Goal: Find specific page/section: Find specific page/section

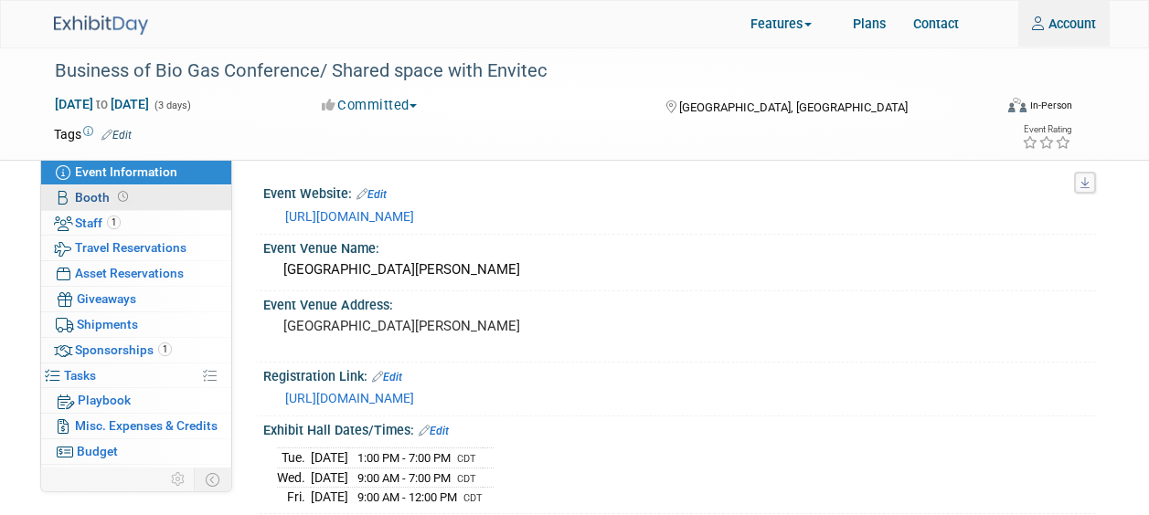
type input "jennifer.cheatham@cryoind.com"
click at [81, 197] on span "Booth" at bounding box center [103, 197] width 57 height 15
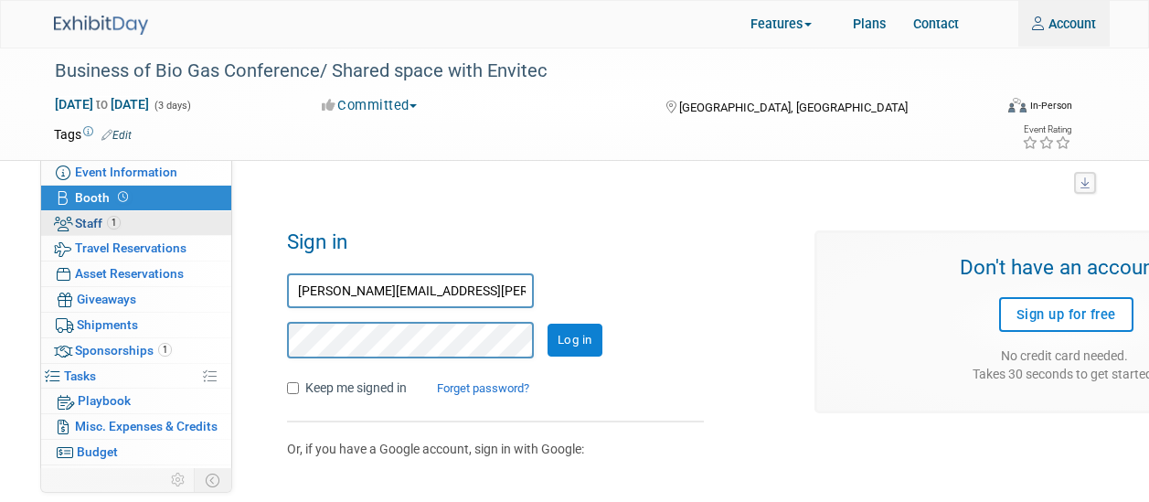
click at [91, 224] on span "Staff 1" at bounding box center [98, 223] width 46 height 15
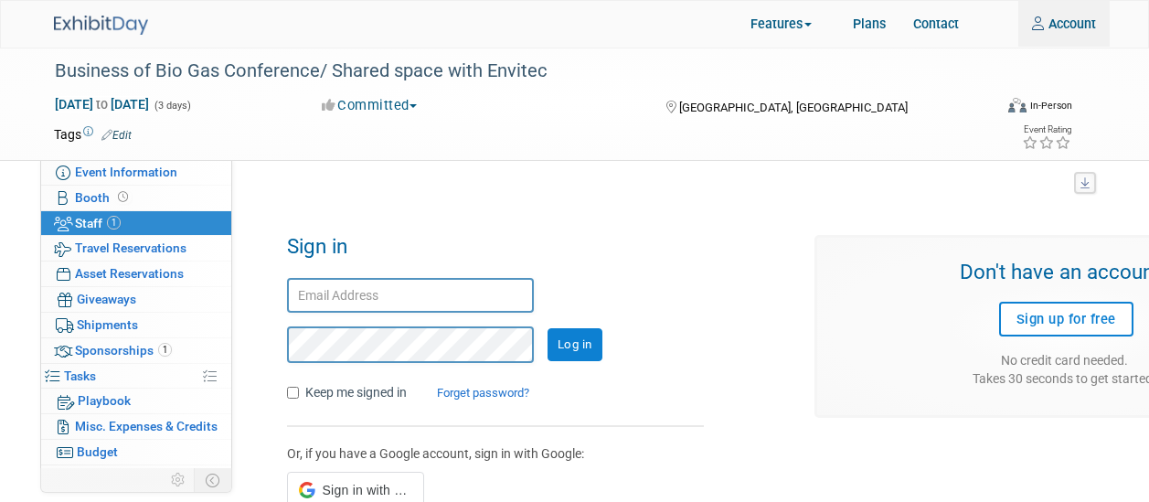
type input "jennifer.cheatham@cryoind.com"
click at [114, 24] on img at bounding box center [101, 25] width 94 height 19
